Goal: Use online tool/utility: Utilize a website feature to perform a specific function

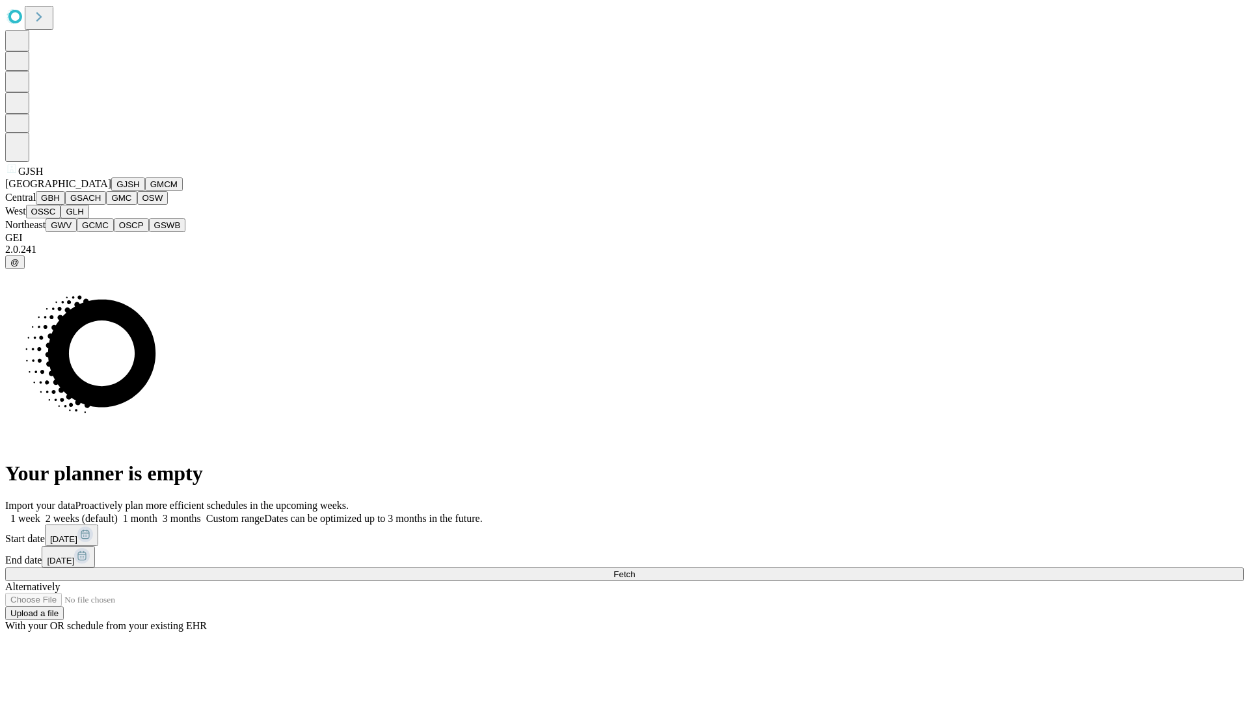
click at [111, 191] on button "GJSH" at bounding box center [128, 185] width 34 height 14
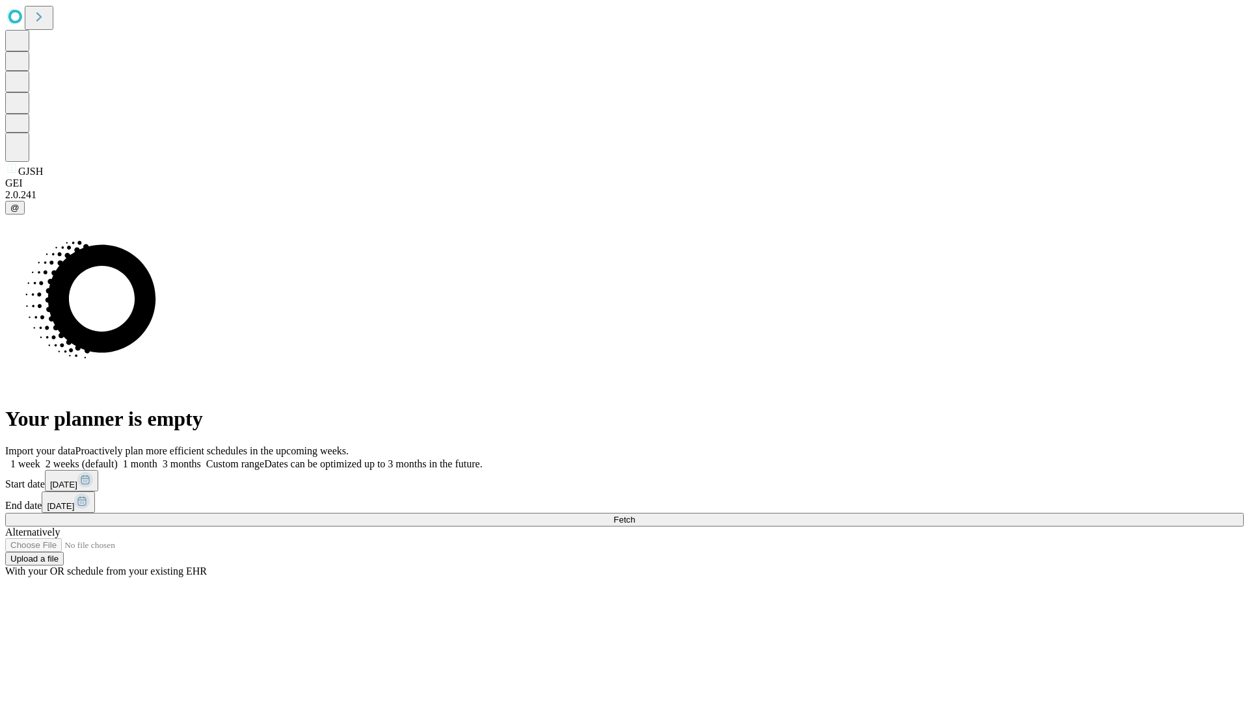
click at [157, 458] on label "1 month" at bounding box center [138, 463] width 40 height 11
click at [635, 515] on span "Fetch" at bounding box center [623, 520] width 21 height 10
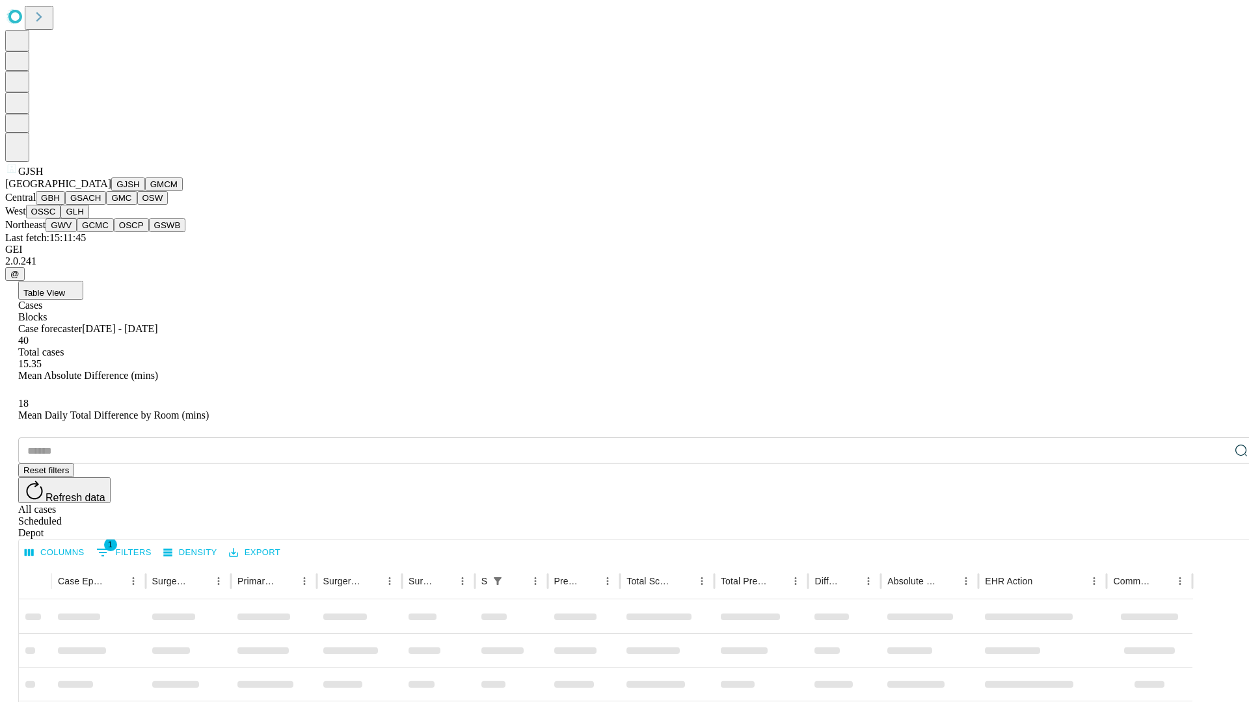
click at [145, 191] on button "GMCM" at bounding box center [164, 185] width 38 height 14
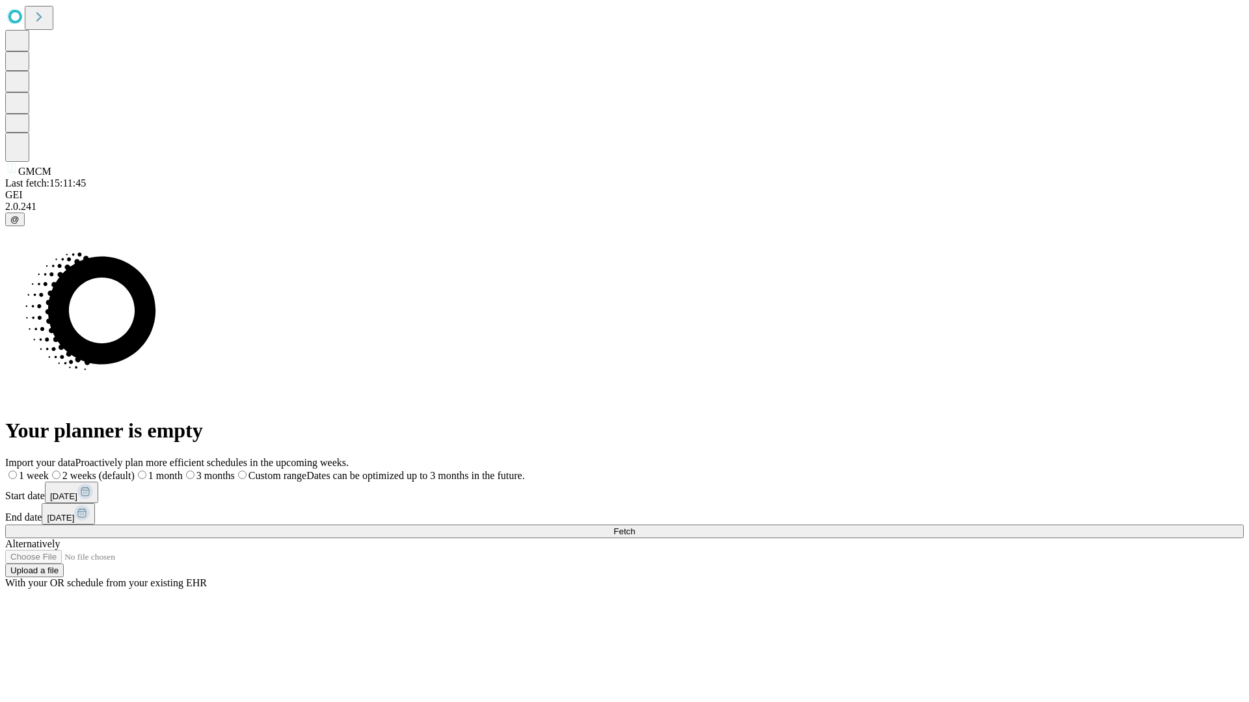
click at [183, 470] on label "1 month" at bounding box center [159, 475] width 48 height 11
click at [635, 527] on span "Fetch" at bounding box center [623, 532] width 21 height 10
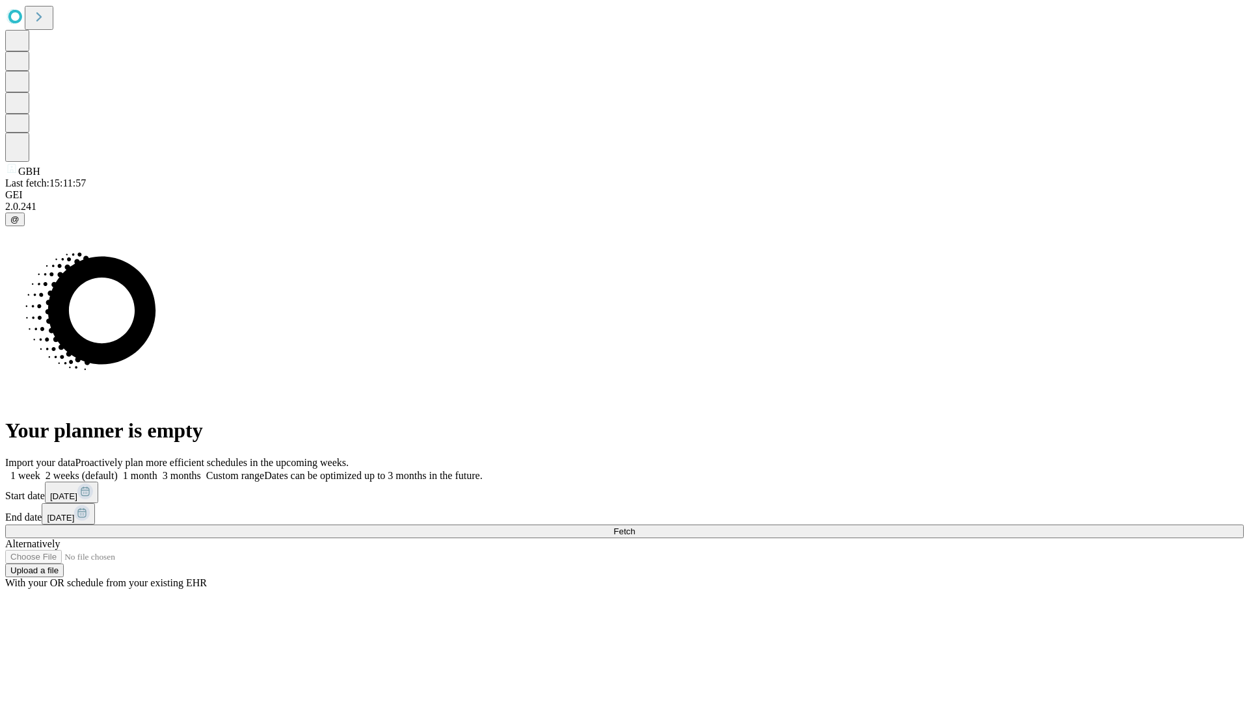
click at [157, 470] on label "1 month" at bounding box center [138, 475] width 40 height 11
click at [635, 527] on span "Fetch" at bounding box center [623, 532] width 21 height 10
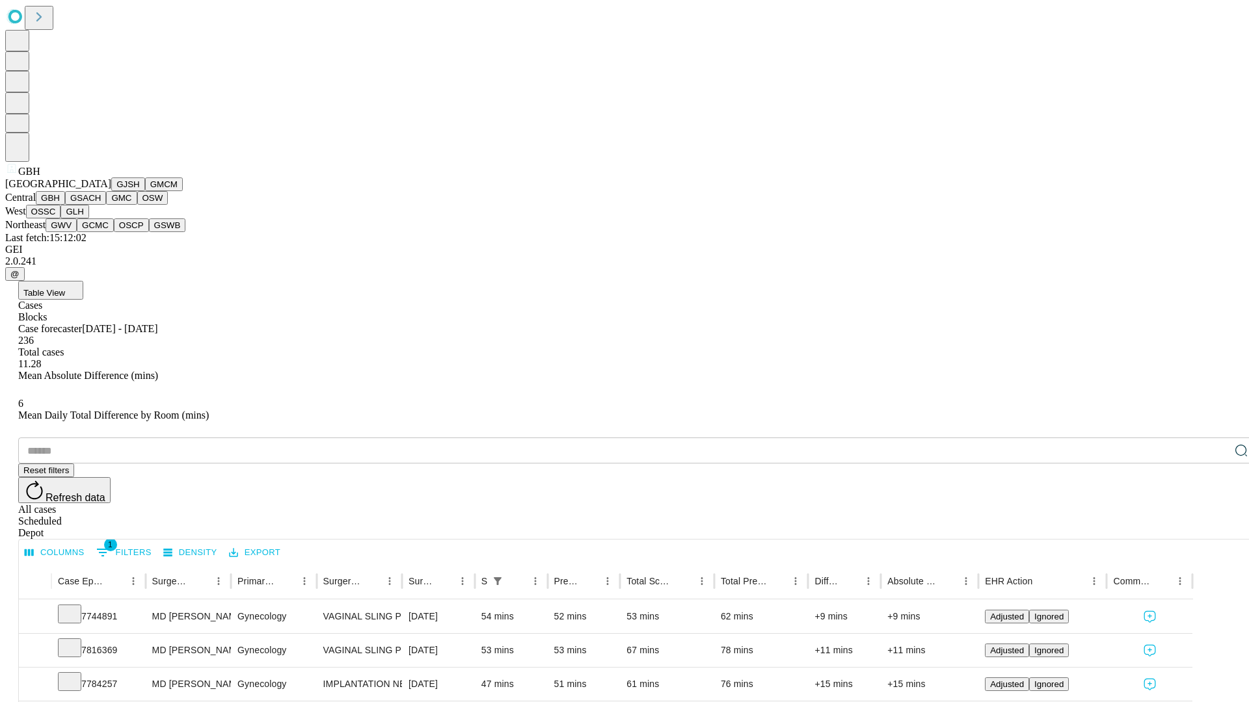
click at [101, 205] on button "GSACH" at bounding box center [85, 198] width 41 height 14
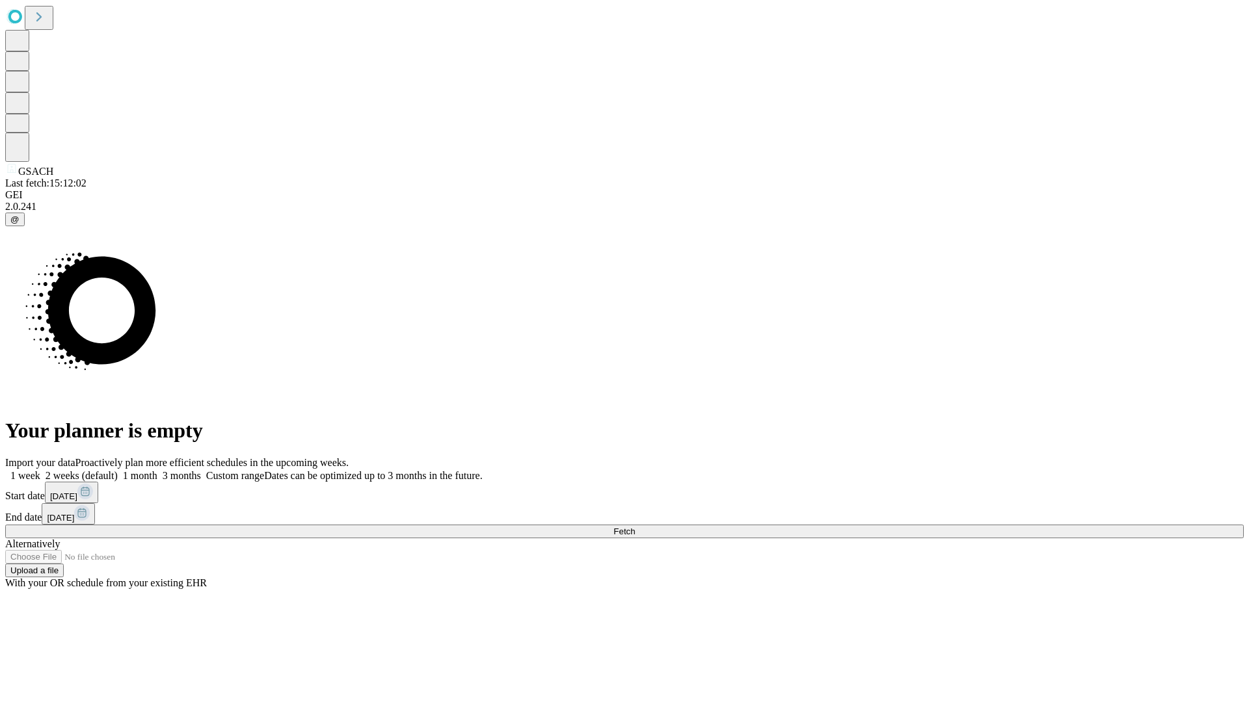
click at [157, 470] on label "1 month" at bounding box center [138, 475] width 40 height 11
click at [635, 527] on span "Fetch" at bounding box center [623, 532] width 21 height 10
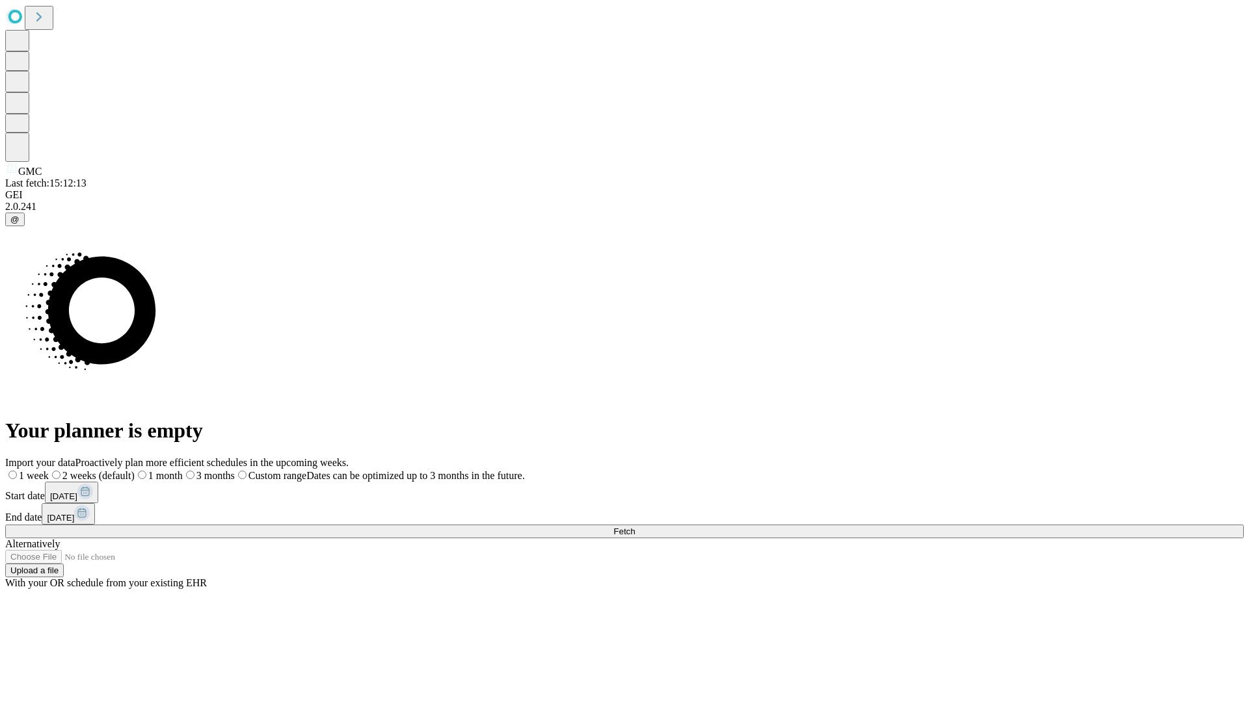
click at [183, 470] on label "1 month" at bounding box center [159, 475] width 48 height 11
click at [635, 527] on span "Fetch" at bounding box center [623, 532] width 21 height 10
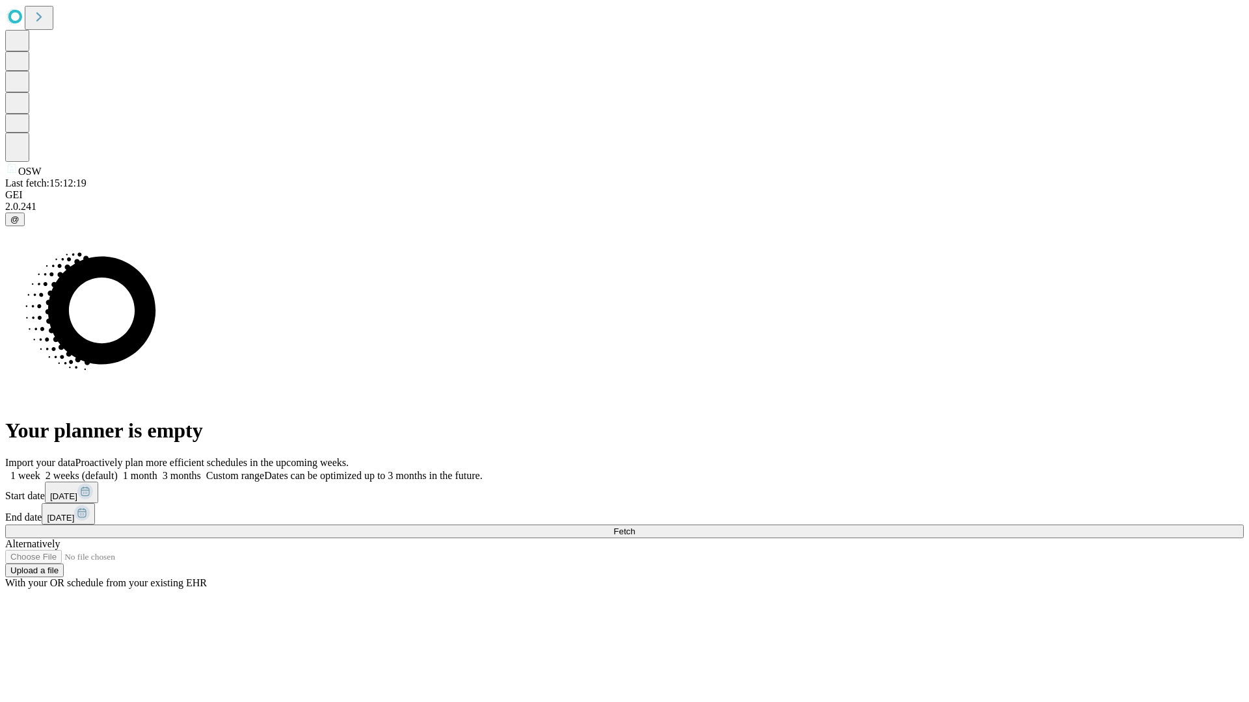
click at [157, 470] on label "1 month" at bounding box center [138, 475] width 40 height 11
click at [635, 527] on span "Fetch" at bounding box center [623, 532] width 21 height 10
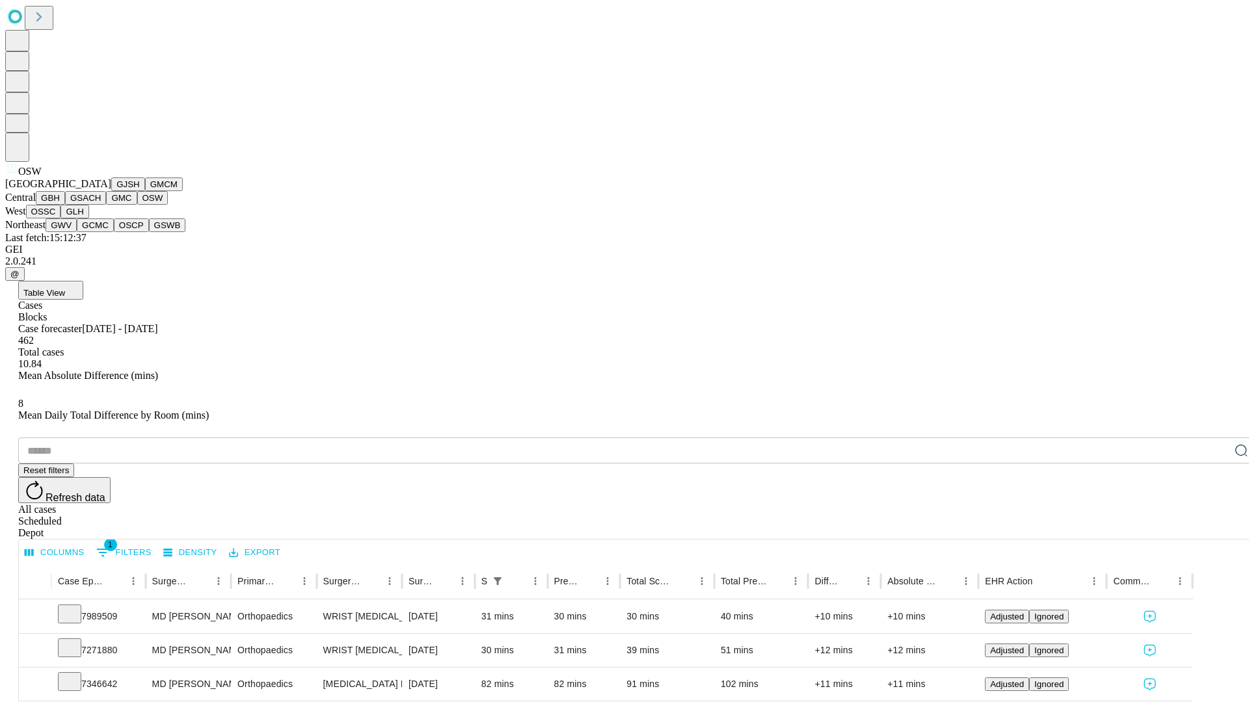
click at [61, 218] on button "OSSC" at bounding box center [43, 212] width 35 height 14
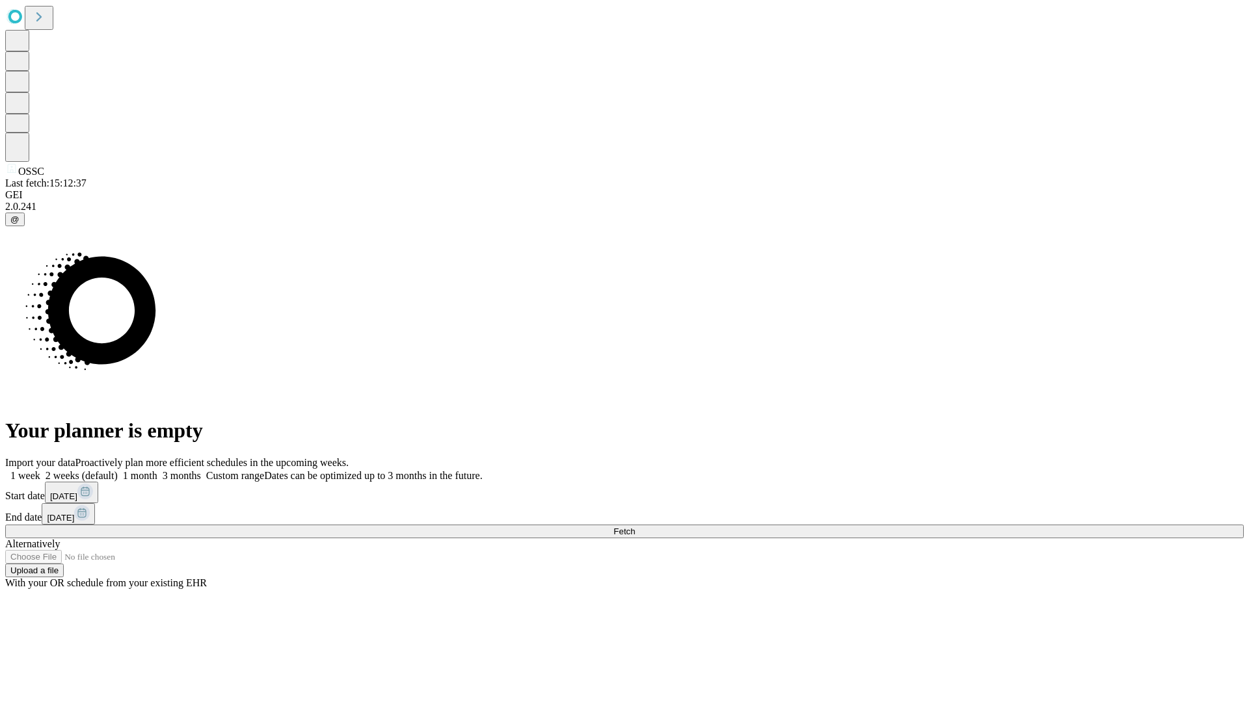
click at [157, 470] on label "1 month" at bounding box center [138, 475] width 40 height 11
click at [635, 527] on span "Fetch" at bounding box center [623, 532] width 21 height 10
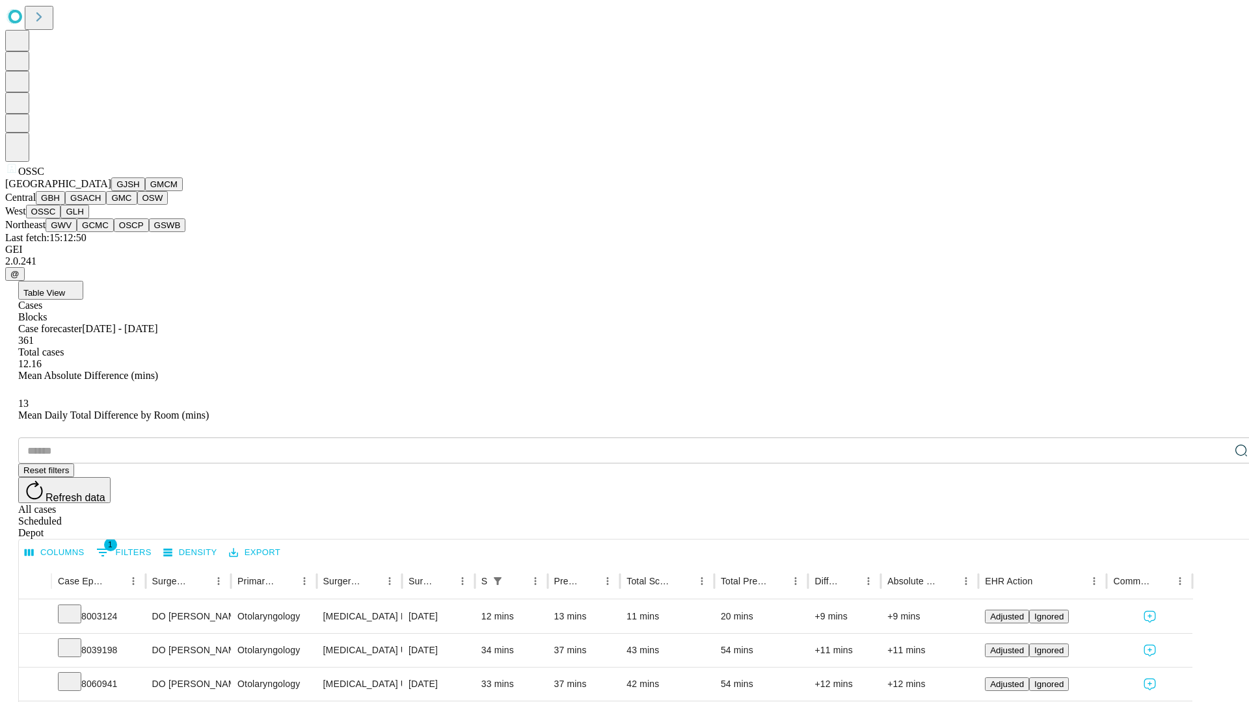
click at [88, 218] on button "GLH" at bounding box center [74, 212] width 28 height 14
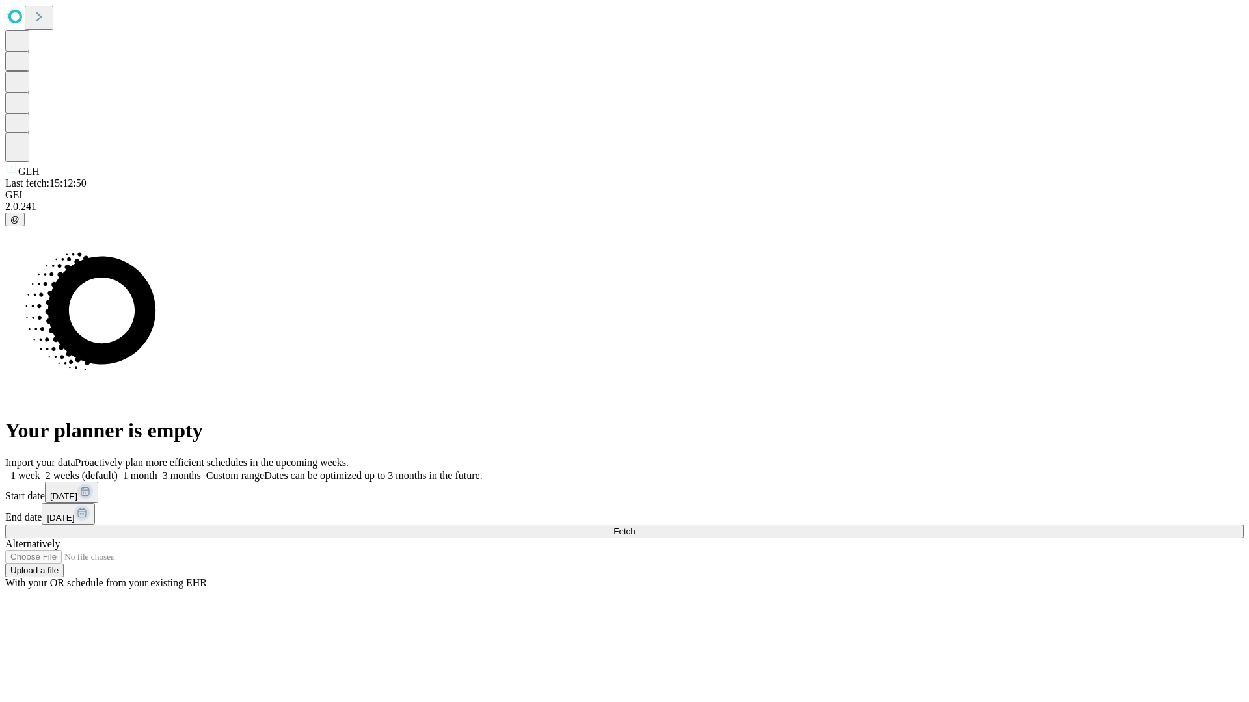
click at [157, 470] on label "1 month" at bounding box center [138, 475] width 40 height 11
click at [635, 527] on span "Fetch" at bounding box center [623, 532] width 21 height 10
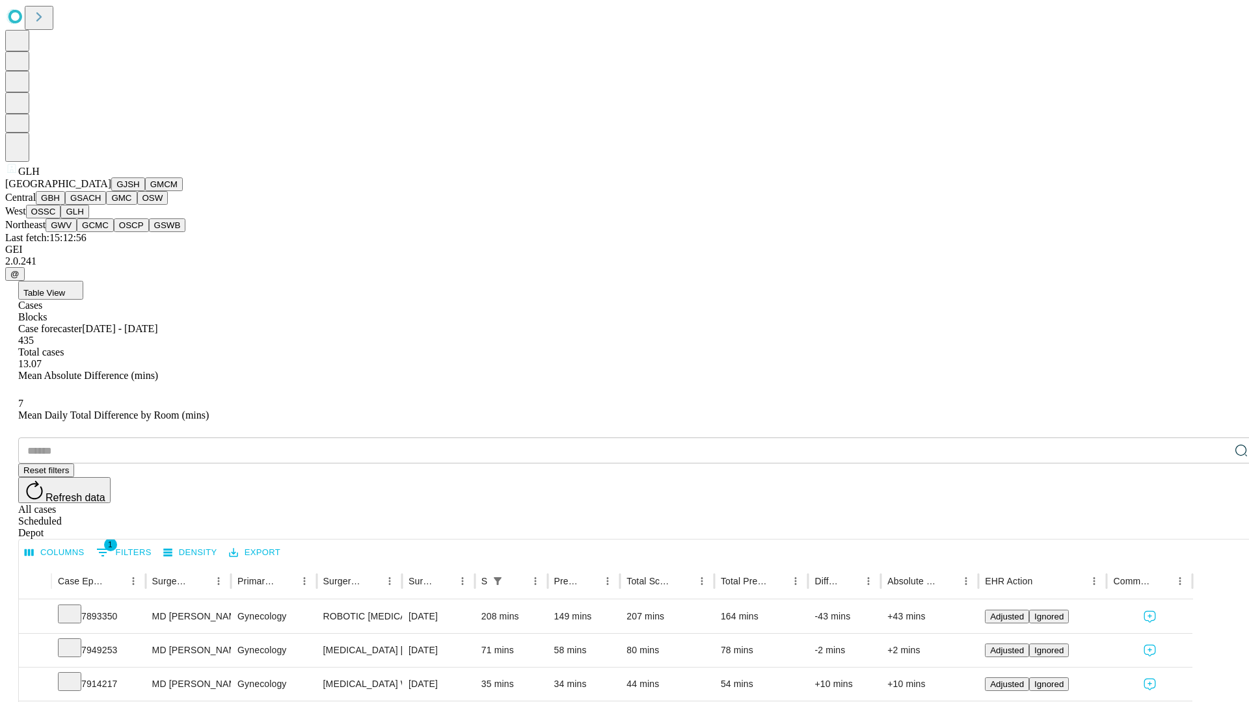
click at [77, 232] on button "GWV" at bounding box center [61, 225] width 31 height 14
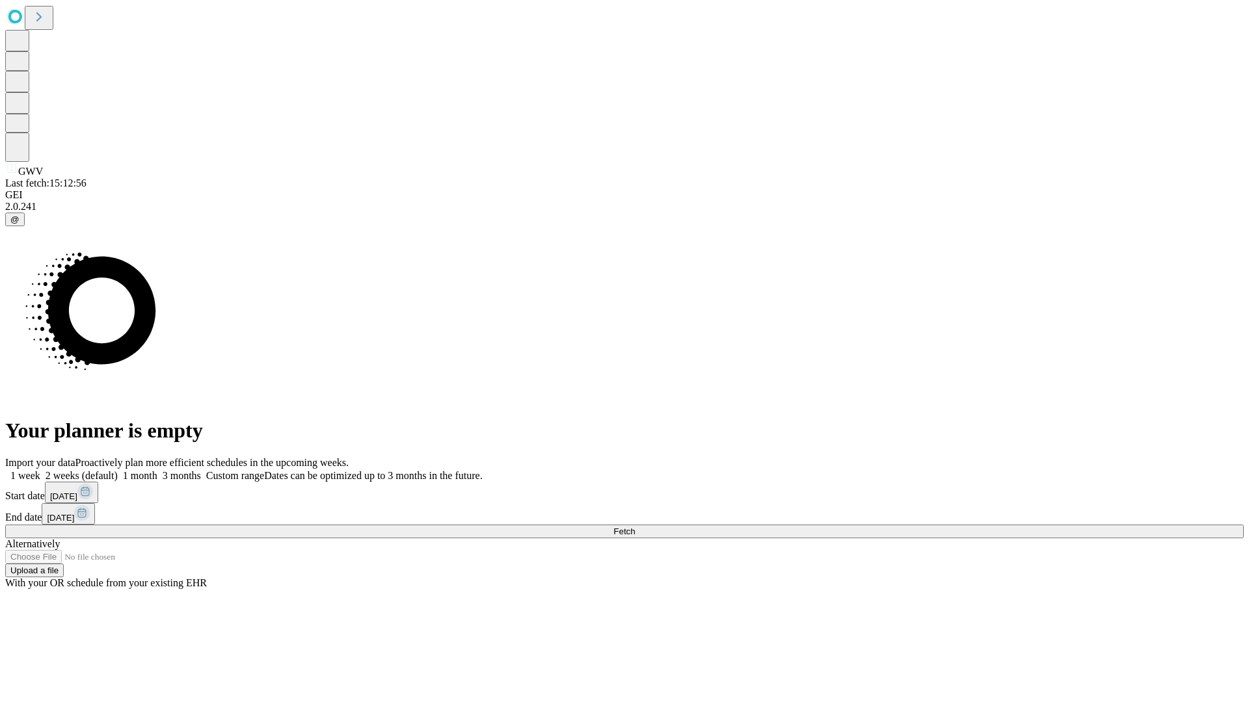
click at [157, 470] on label "1 month" at bounding box center [138, 475] width 40 height 11
click at [635, 527] on span "Fetch" at bounding box center [623, 532] width 21 height 10
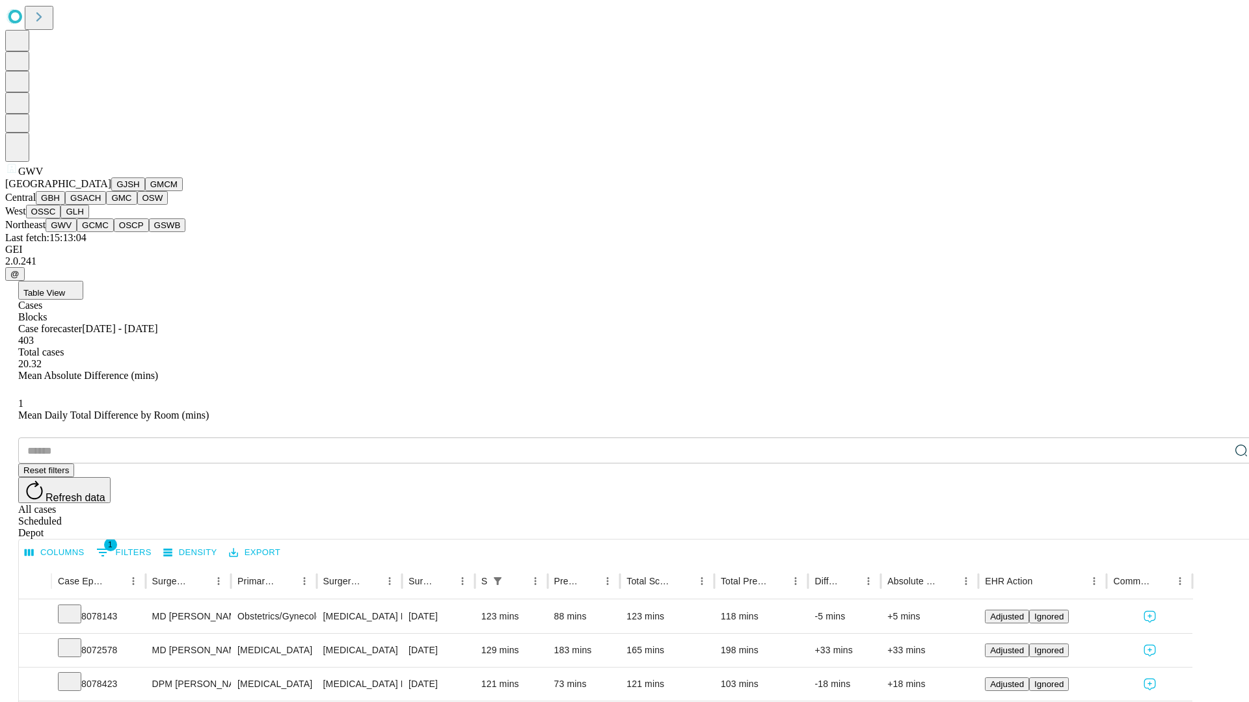
click at [101, 232] on button "GCMC" at bounding box center [95, 225] width 37 height 14
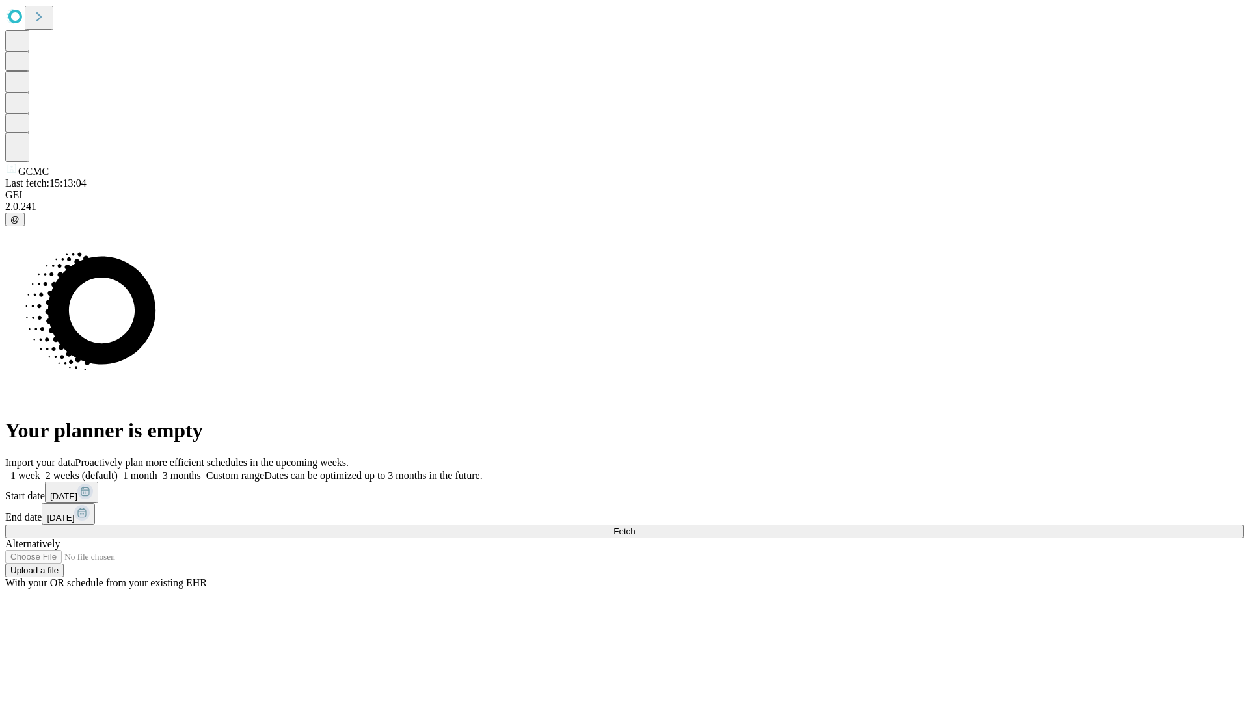
click at [157, 470] on label "1 month" at bounding box center [138, 475] width 40 height 11
click at [635, 527] on span "Fetch" at bounding box center [623, 532] width 21 height 10
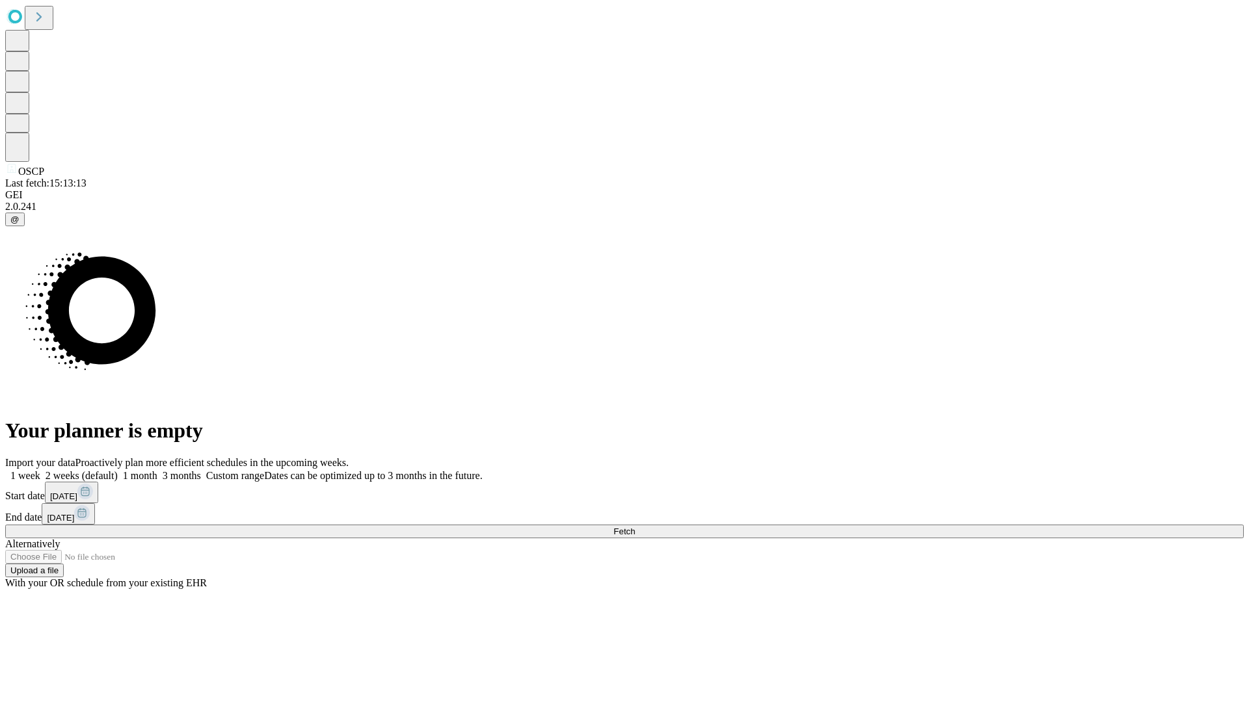
click at [157, 470] on label "1 month" at bounding box center [138, 475] width 40 height 11
click at [635, 527] on span "Fetch" at bounding box center [623, 532] width 21 height 10
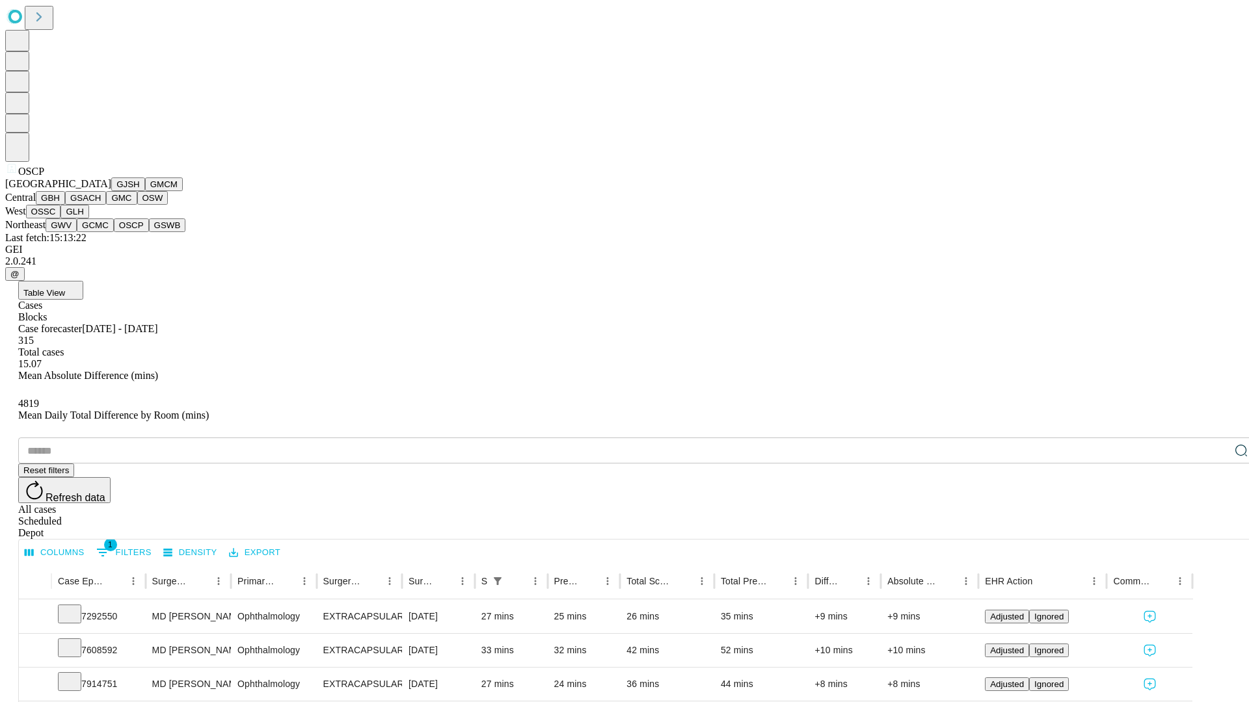
click at [149, 232] on button "GSWB" at bounding box center [167, 225] width 37 height 14
